Goal: Transaction & Acquisition: Obtain resource

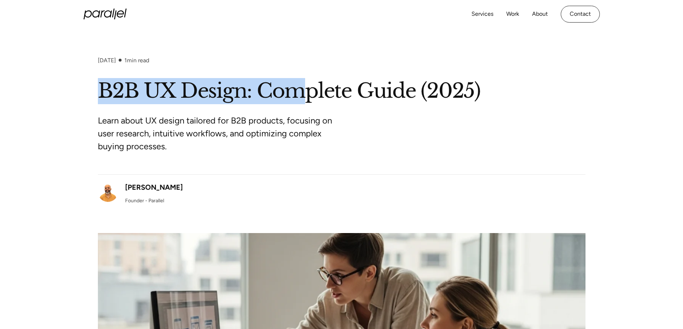
drag, startPoint x: 120, startPoint y: 89, endPoint x: 299, endPoint y: 84, distance: 178.9
click at [299, 84] on h1 "B2B UX Design: Complete Guide (2025)" at bounding box center [341, 91] width 487 height 26
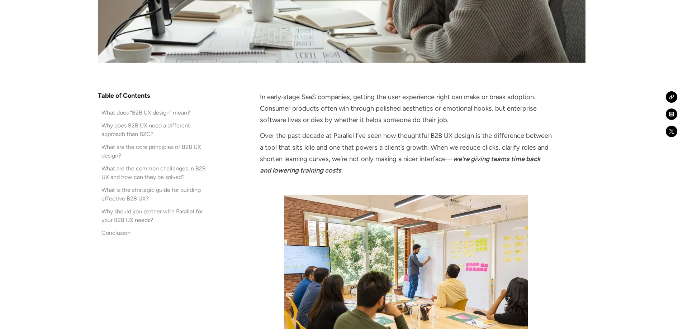
scroll to position [430, 0]
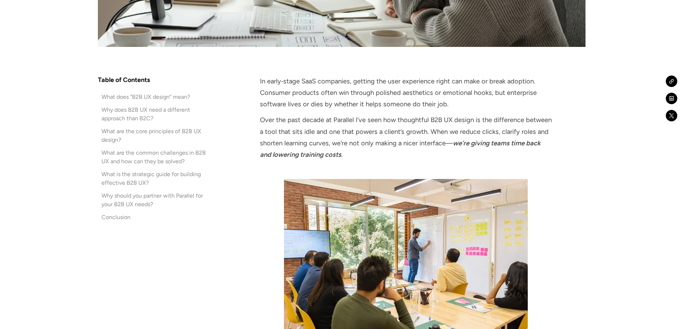
drag, startPoint x: 259, startPoint y: 81, endPoint x: 535, endPoint y: 102, distance: 276.4
click at [263, 80] on p "In early‑stage SaaS companies, getting the user experience right can make or br…" at bounding box center [406, 93] width 292 height 35
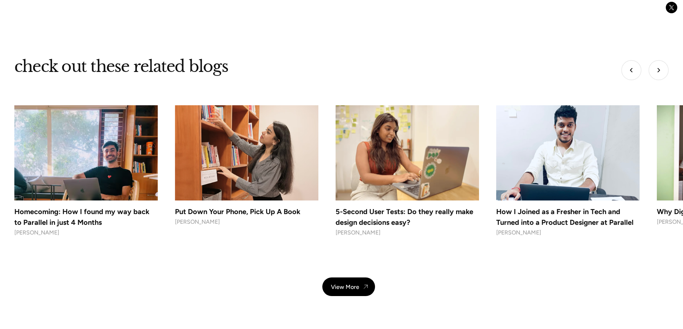
scroll to position [4214, 0]
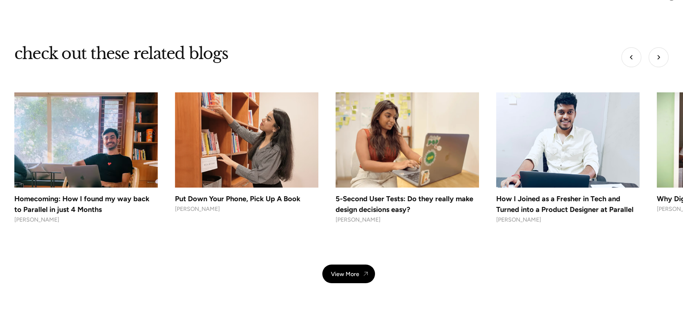
click at [559, 156] on img at bounding box center [567, 140] width 151 height 100
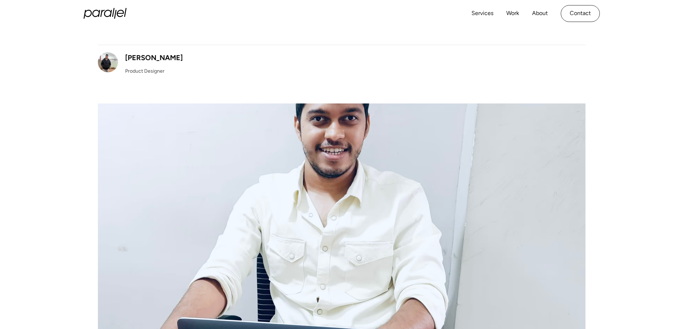
scroll to position [143, 0]
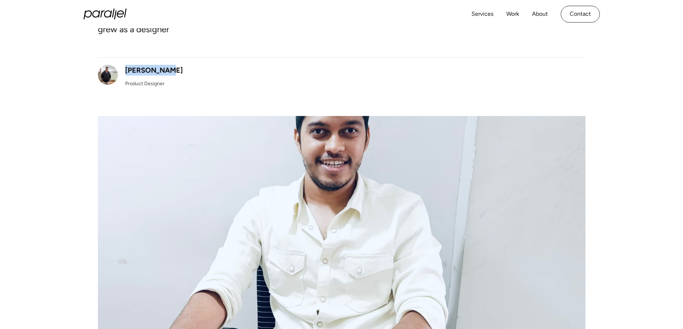
drag, startPoint x: 199, startPoint y: 68, endPoint x: 123, endPoint y: 69, distance: 75.6
click at [123, 69] on div "Parth Mehta Product Designer" at bounding box center [341, 72] width 487 height 30
copy div "Parth Mehta"
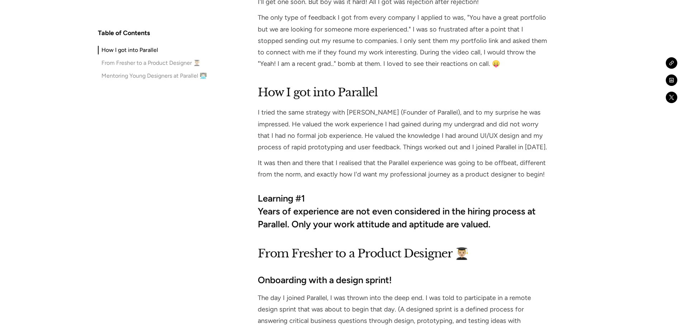
scroll to position [645, 0]
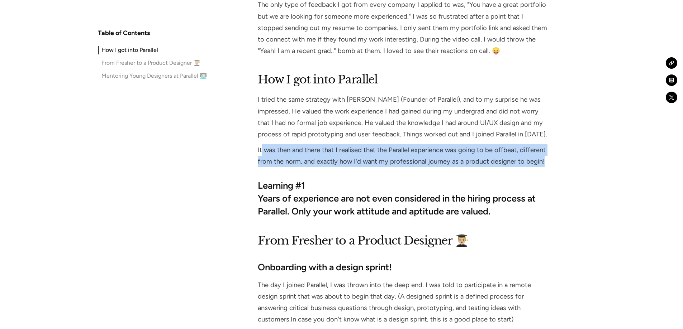
drag, startPoint x: 266, startPoint y: 140, endPoint x: 595, endPoint y: 151, distance: 328.8
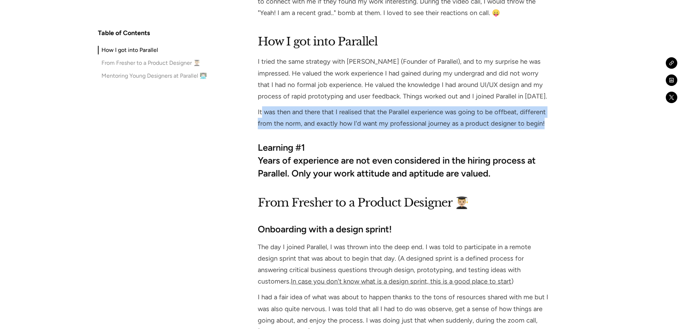
scroll to position [717, 0]
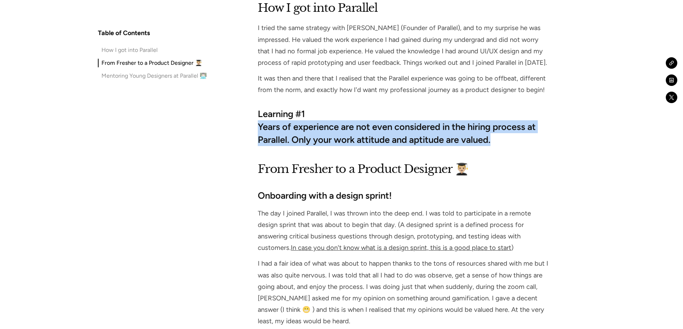
drag, startPoint x: 253, startPoint y: 114, endPoint x: 509, endPoint y: 126, distance: 255.8
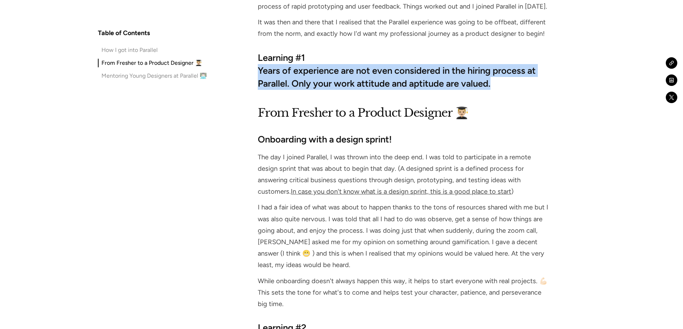
scroll to position [788, 0]
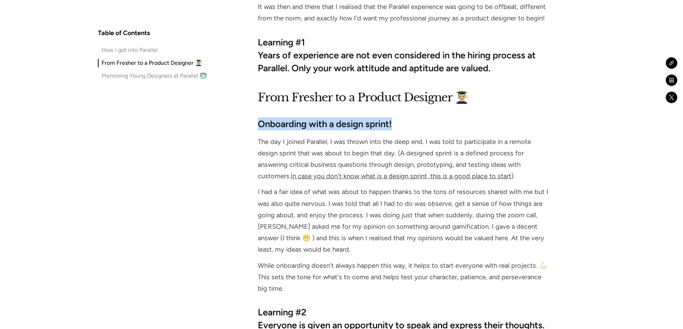
drag, startPoint x: 267, startPoint y: 112, endPoint x: 408, endPoint y: 108, distance: 141.3
click at [408, 118] on h3 "Onboarding with a design sprint!" at bounding box center [404, 124] width 292 height 13
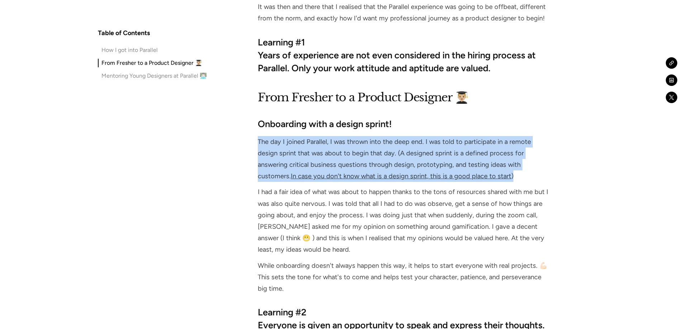
drag, startPoint x: 282, startPoint y: 131, endPoint x: 518, endPoint y: 165, distance: 238.0
click at [537, 158] on p "The day I joined Parallel, I was thrown into the deep end. I was told to partic…" at bounding box center [404, 159] width 292 height 46
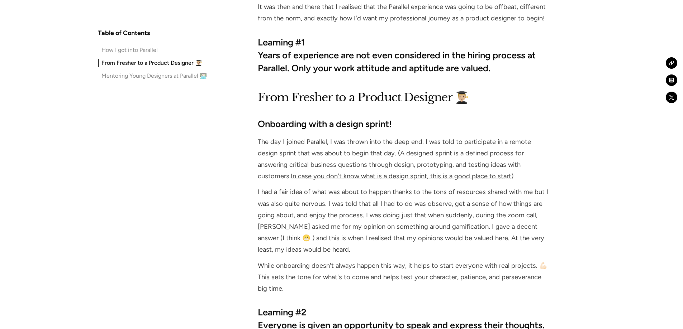
click at [490, 172] on link "In case you don't know what is a design sprint, this is a good place to start" at bounding box center [401, 176] width 220 height 8
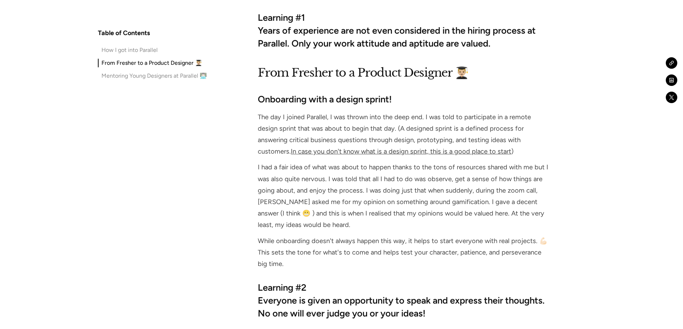
scroll to position [860, 0]
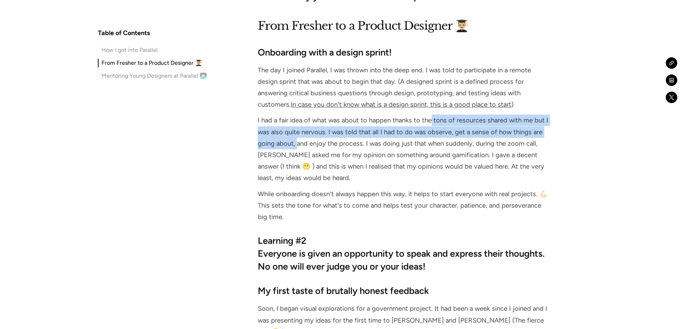
drag, startPoint x: 431, startPoint y: 108, endPoint x: 298, endPoint y: 135, distance: 135.8
click at [298, 135] on p "I had a fair idea of what was about to happen thanks to the tons of resources s…" at bounding box center [404, 149] width 292 height 69
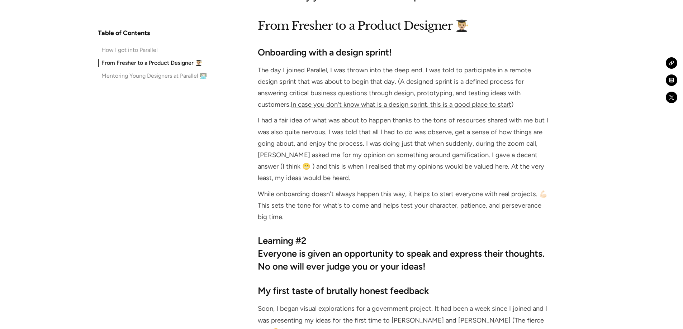
click at [363, 150] on p "I had a fair idea of what was about to happen thanks to the tons of resources s…" at bounding box center [404, 149] width 292 height 69
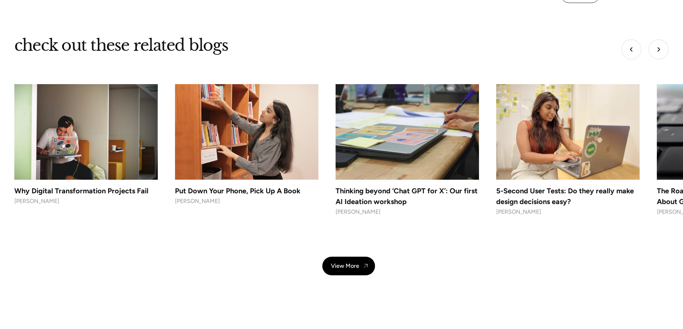
scroll to position [3118, 0]
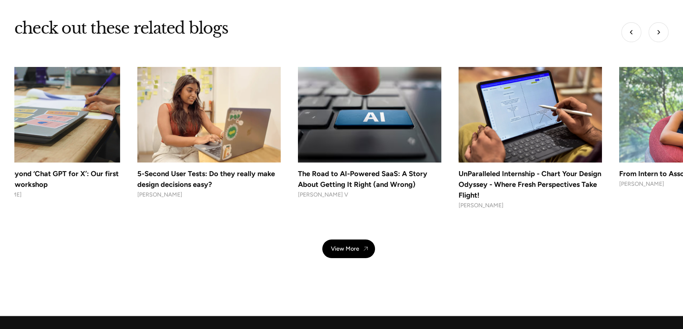
drag, startPoint x: 573, startPoint y: 156, endPoint x: 192, endPoint y: 183, distance: 381.6
click at [192, 183] on div "check out these related blogs The Road to AI-Powered SaaS: A Story About Gettin…" at bounding box center [341, 138] width 683 height 240
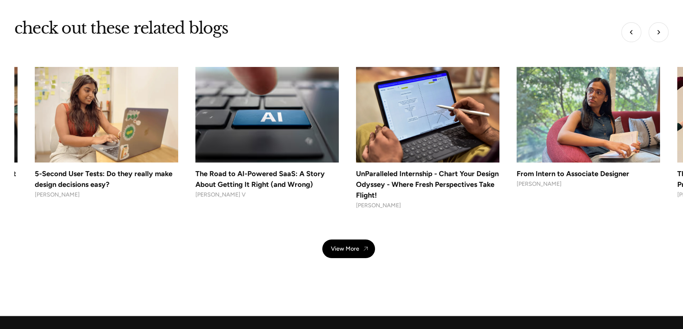
drag, startPoint x: 502, startPoint y: 168, endPoint x: 218, endPoint y: 187, distance: 285.6
click at [248, 184] on div "check out these related blogs The Road to AI-Powered SaaS: A Story About Gettin…" at bounding box center [341, 138] width 683 height 240
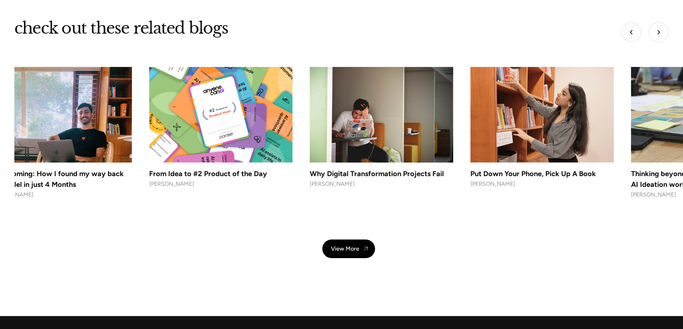
drag, startPoint x: 520, startPoint y: 161, endPoint x: 274, endPoint y: 175, distance: 245.9
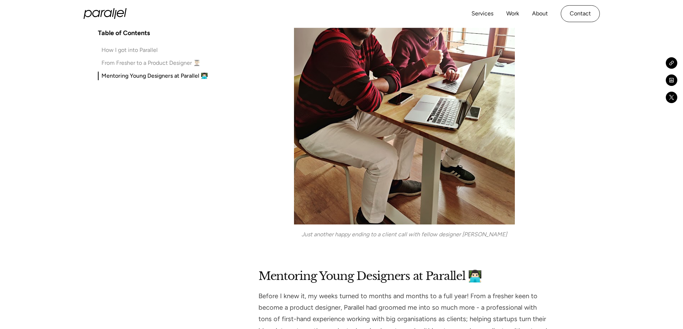
scroll to position [1971, 0]
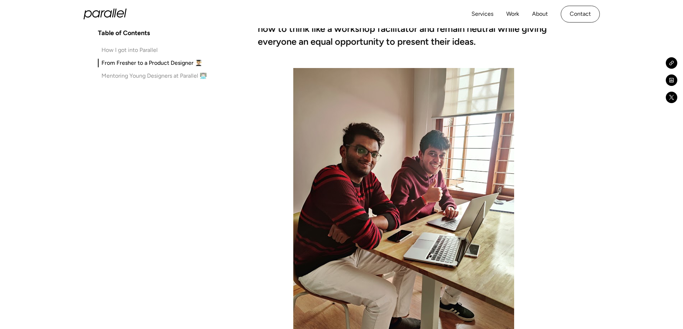
click at [114, 18] on icon "home" at bounding box center [105, 14] width 43 height 11
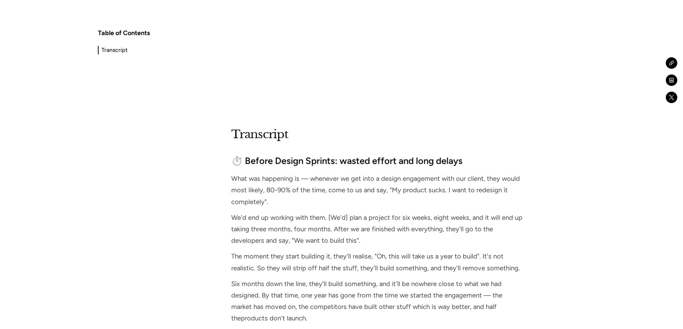
scroll to position [753, 0]
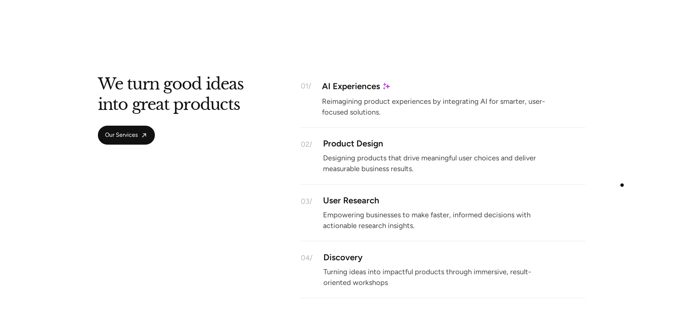
scroll to position [645, 0]
click at [363, 157] on p "Designing products that drive meaningful user choices and deliver measurable bu…" at bounding box center [439, 163] width 233 height 16
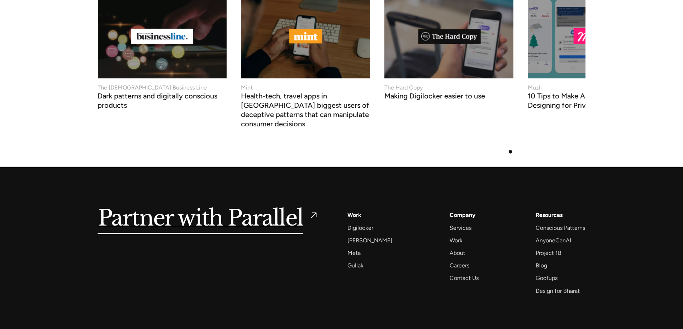
scroll to position [2751, 0]
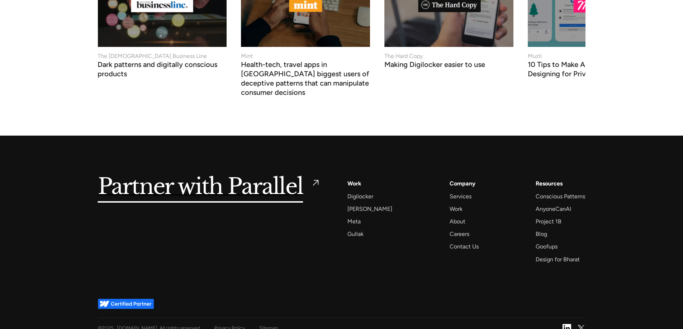
click at [316, 178] on img at bounding box center [316, 183] width 10 height 10
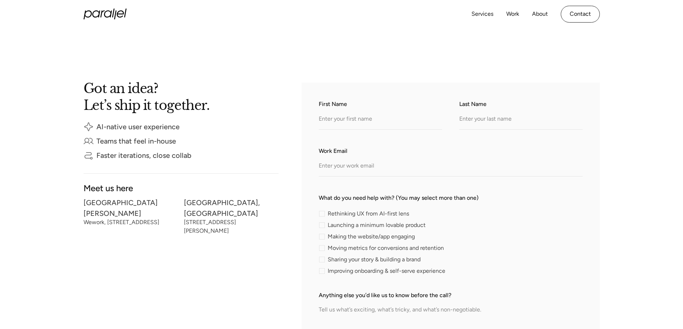
scroll to position [91, 0]
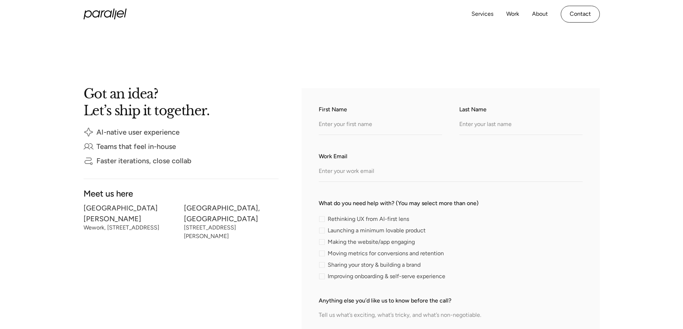
click at [322, 219] on div "contact-form" at bounding box center [322, 219] width 6 height 6
click at [322, 219] on input "Rethinking UX from AI-first lens" at bounding box center [321, 219] width 5 height 5
click at [323, 220] on div "contact-form" at bounding box center [322, 219] width 6 height 6
click at [323, 220] on input "Rethinking UX from AI-first lens" at bounding box center [321, 219] width 5 height 5
checkbox input "false"
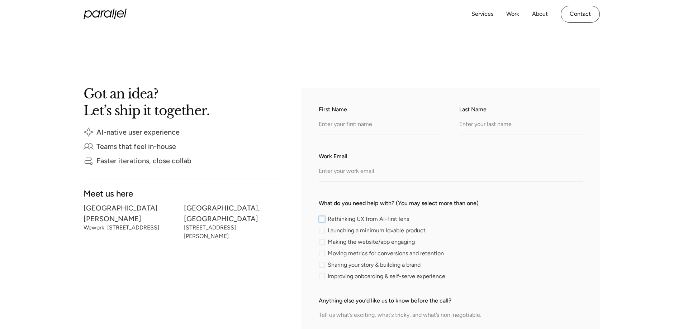
click at [322, 230] on div "contact-form" at bounding box center [322, 231] width 6 height 6
click at [322, 230] on input "Launching a minimum lovable product" at bounding box center [321, 230] width 5 height 5
click at [323, 233] on div "contact-form" at bounding box center [322, 231] width 6 height 6
click at [323, 233] on input "Launching a minimum lovable product" at bounding box center [321, 230] width 5 height 5
checkbox input "false"
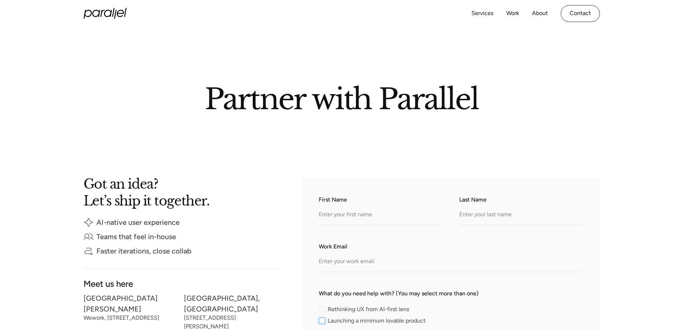
scroll to position [0, 0]
click at [575, 15] on link "Contact" at bounding box center [580, 14] width 39 height 17
click at [585, 15] on link "Contact" at bounding box center [580, 14] width 39 height 17
click at [358, 209] on input "First Name" at bounding box center [380, 216] width 123 height 20
drag, startPoint x: 491, startPoint y: 219, endPoint x: 308, endPoint y: 276, distance: 191.7
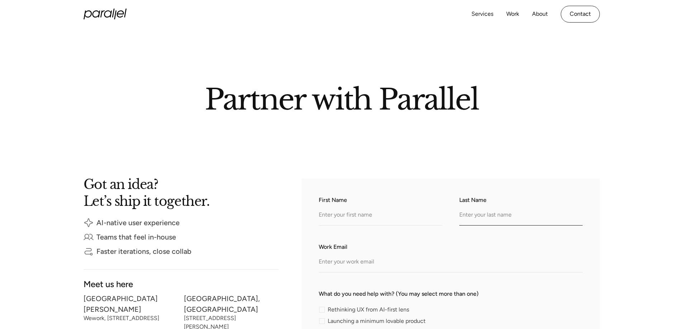
click at [490, 219] on input "Last Name" at bounding box center [520, 216] width 123 height 20
drag, startPoint x: 308, startPoint y: 276, endPoint x: 325, endPoint y: 268, distance: 18.6
click at [340, 266] on input "Work Email" at bounding box center [451, 263] width 264 height 20
click at [540, 11] on link "About" at bounding box center [540, 14] width 16 height 10
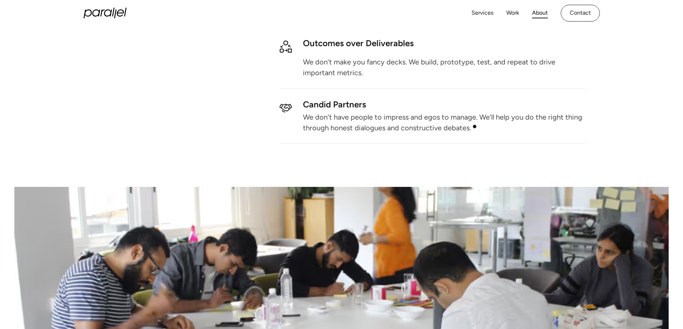
scroll to position [868, 0]
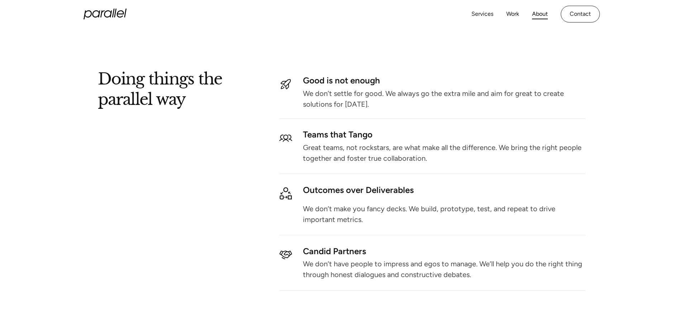
click at [105, 13] on icon "home" at bounding box center [105, 14] width 43 height 11
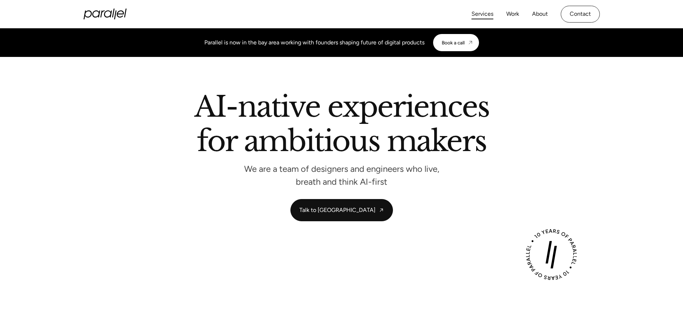
click at [488, 13] on link "Services" at bounding box center [482, 14] width 22 height 10
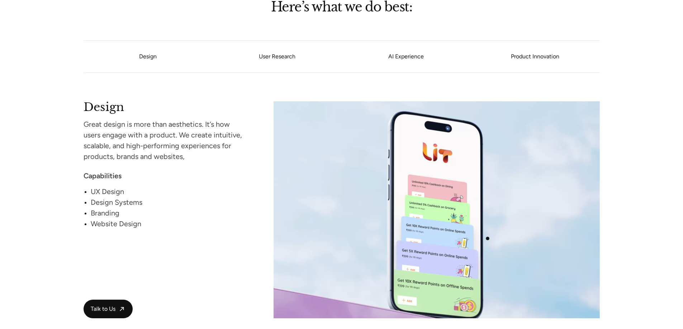
scroll to position [645, 0]
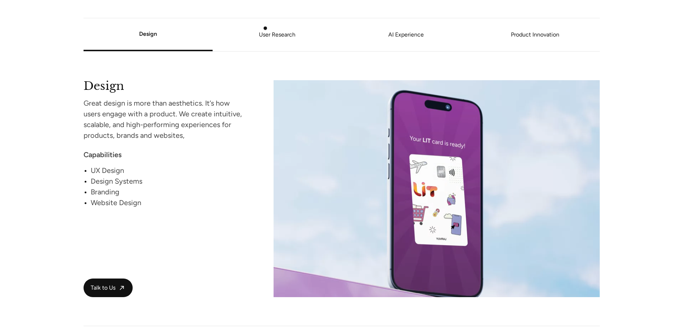
click at [267, 29] on li "User Research" at bounding box center [277, 34] width 129 height 27
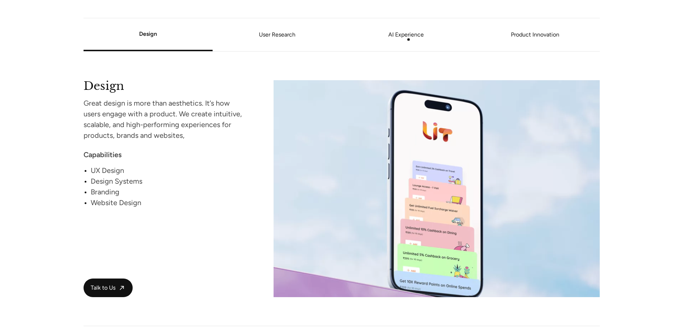
click at [412, 37] on link "AI Experience" at bounding box center [406, 35] width 129 height 4
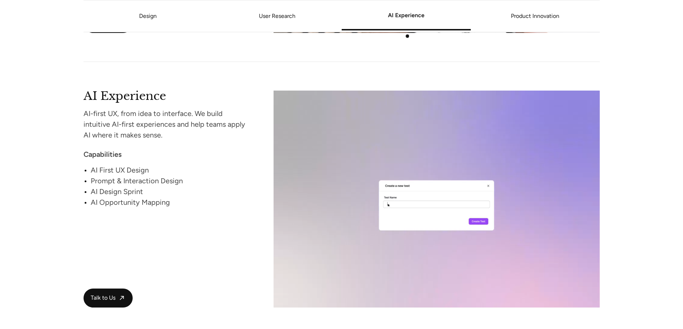
scroll to position [1197, 0]
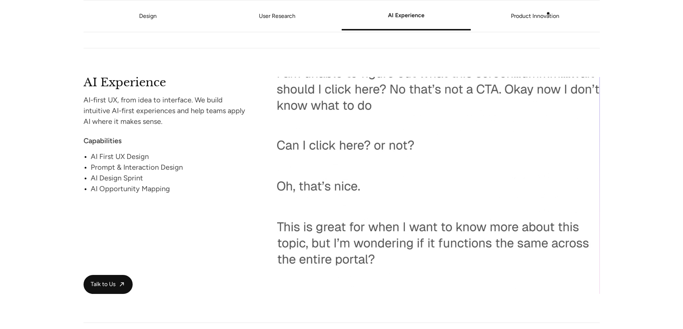
click at [549, 14] on link "Product Innovation" at bounding box center [535, 16] width 129 height 4
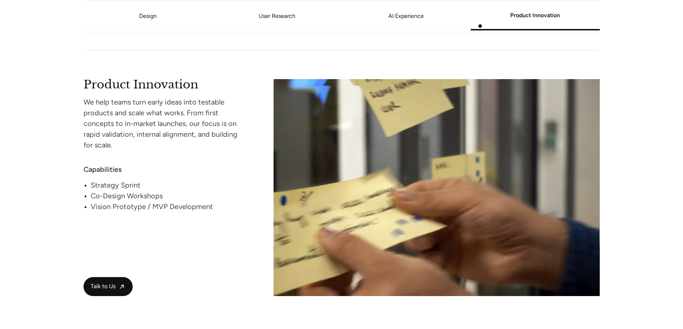
scroll to position [1471, 0]
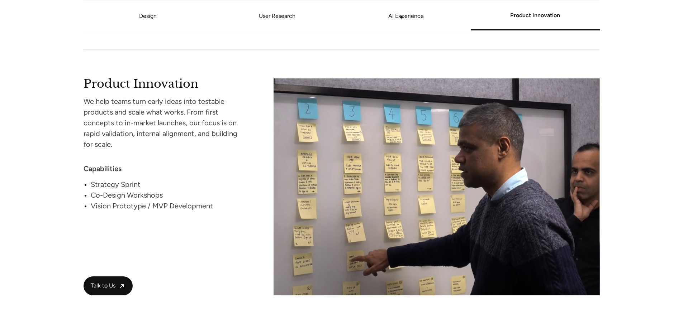
click at [394, 17] on link "AI Experience" at bounding box center [406, 16] width 129 height 4
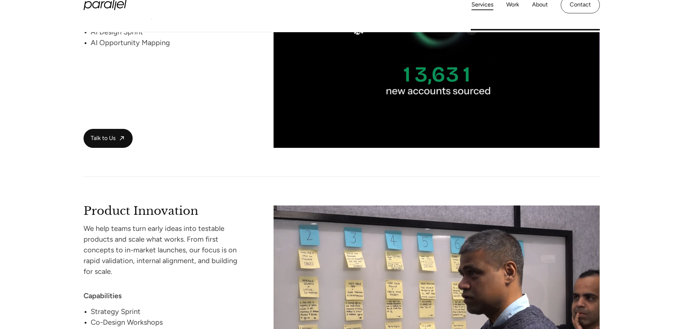
click at [287, 18] on div "Services Work About Careers Contact LinkedIn Twitter (X)" at bounding box center [342, 5] width 516 height 28
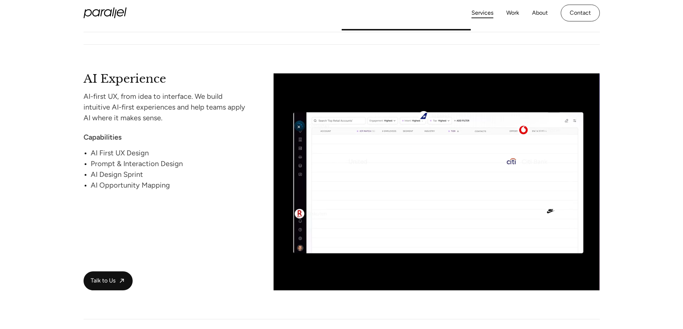
scroll to position [1196, 0]
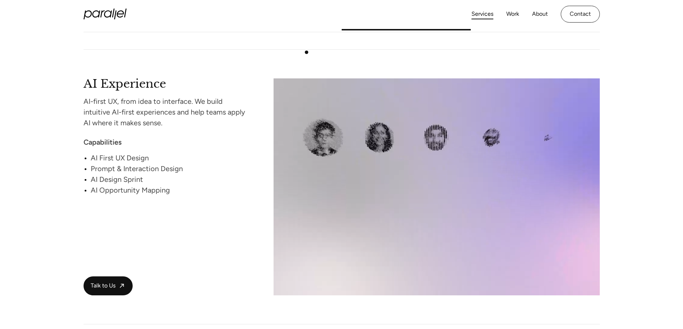
click at [306, 52] on li "AI Experience AI-first UX, from idea to interface. We build intuitive AI-first …" at bounding box center [342, 187] width 516 height 275
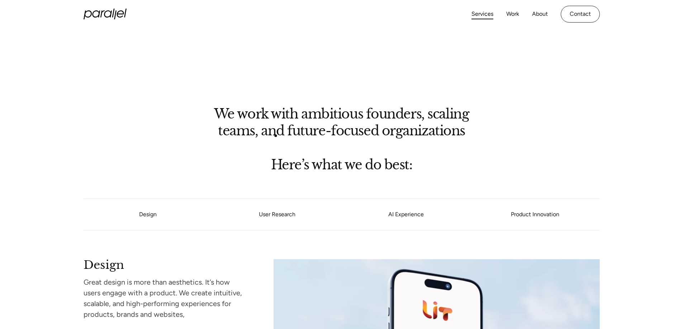
scroll to position [444, 0]
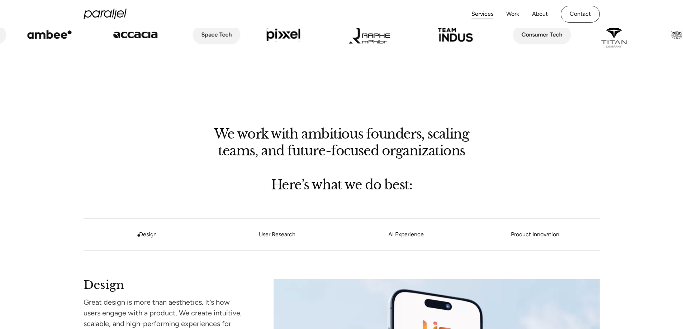
click at [140, 235] on li "Design" at bounding box center [148, 235] width 129 height 32
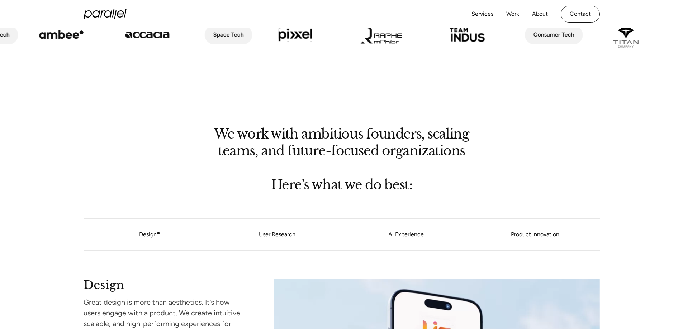
click at [152, 237] on link "Design" at bounding box center [148, 234] width 18 height 7
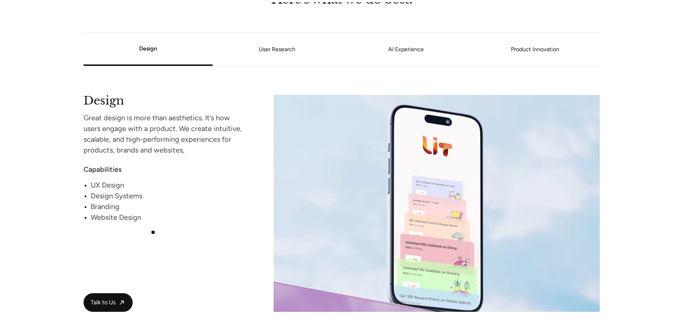
scroll to position [645, 0]
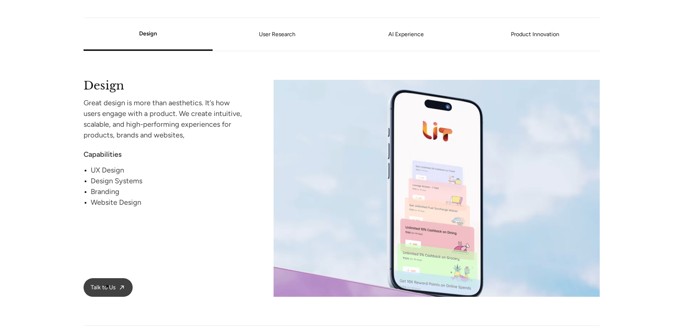
click at [107, 286] on span "Talk to Us" at bounding box center [103, 288] width 25 height 8
